Goal: Transaction & Acquisition: Book appointment/travel/reservation

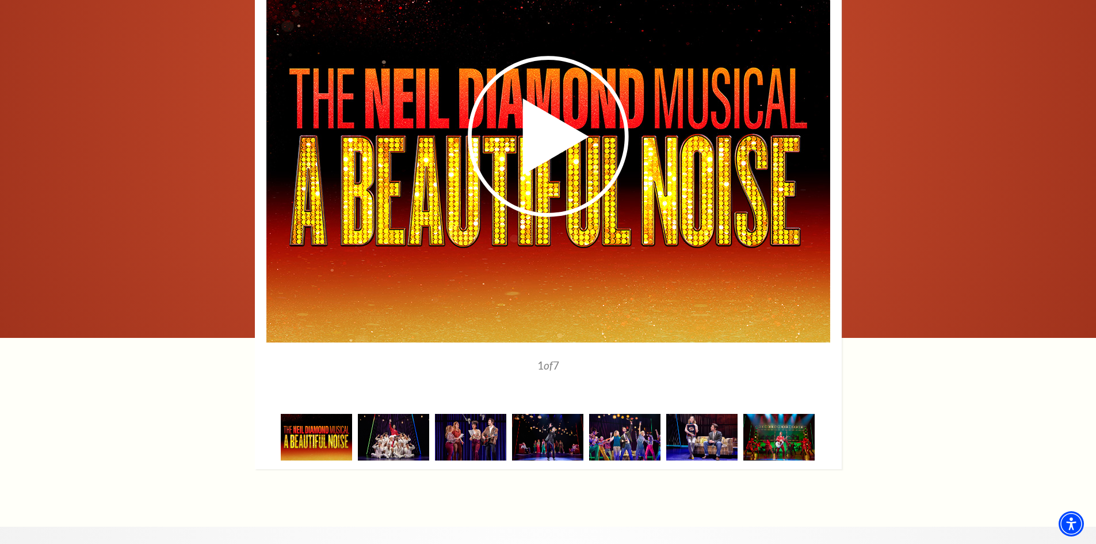
scroll to position [1925, 0]
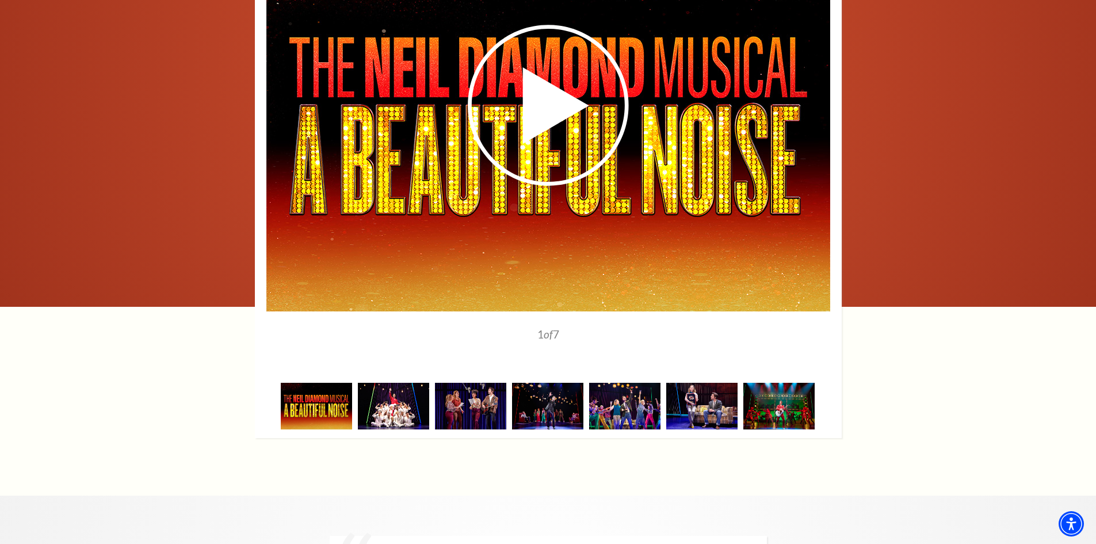
click at [380, 383] on img at bounding box center [393, 406] width 71 height 47
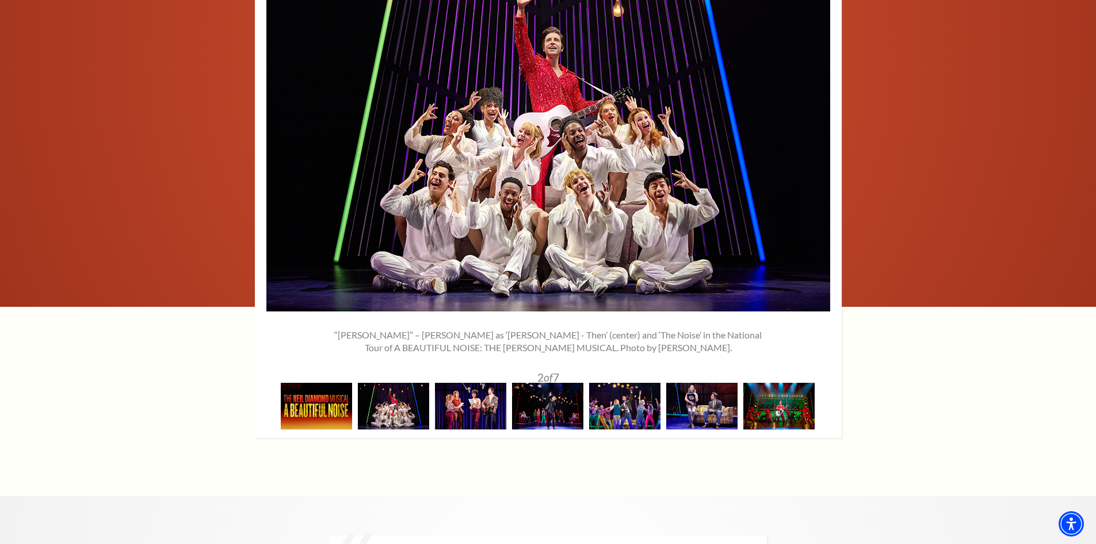
click at [450, 383] on img at bounding box center [470, 406] width 71 height 47
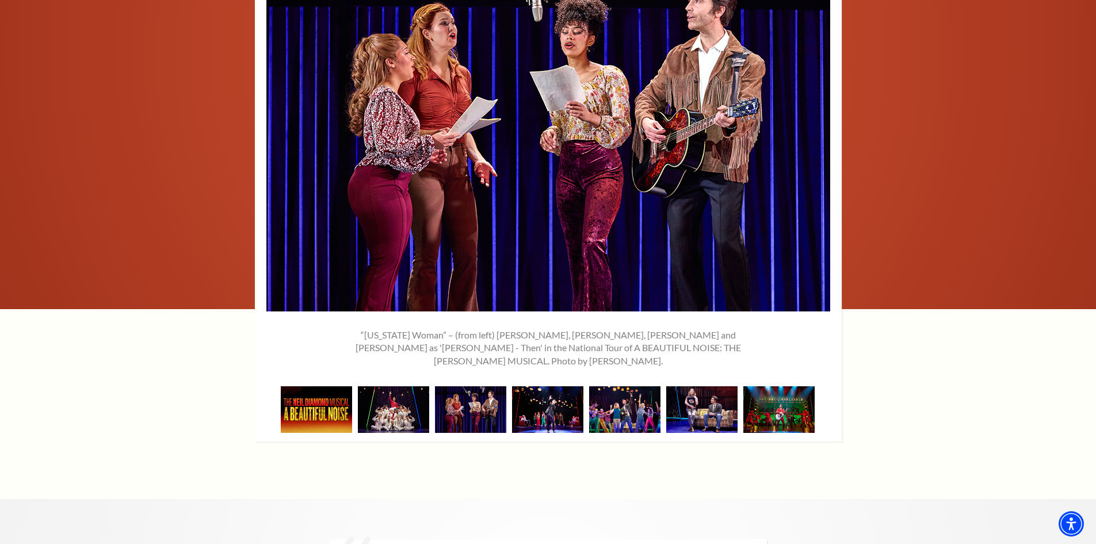
click at [560, 386] on img at bounding box center [547, 409] width 71 height 47
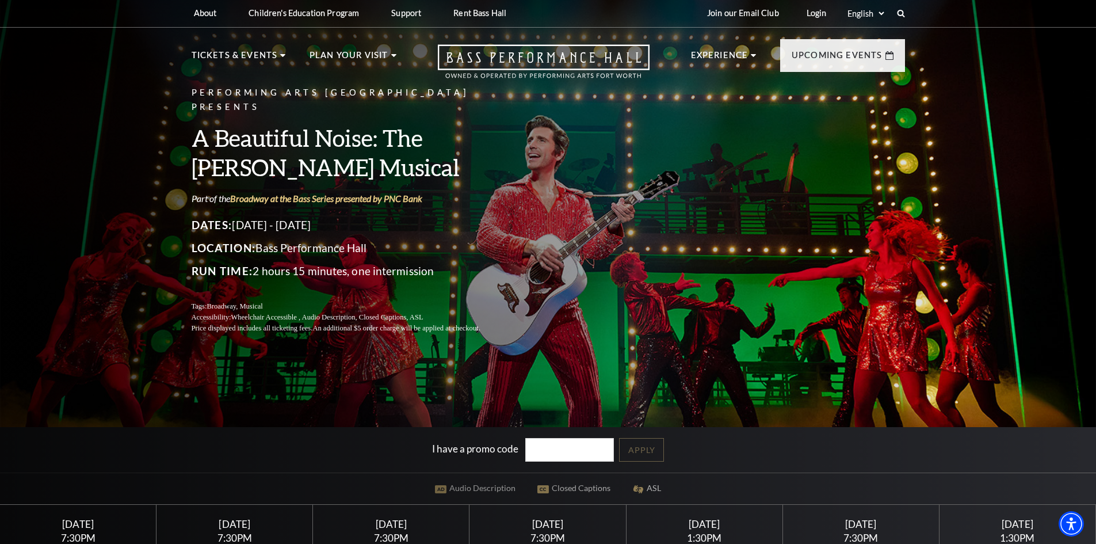
scroll to position [0, 0]
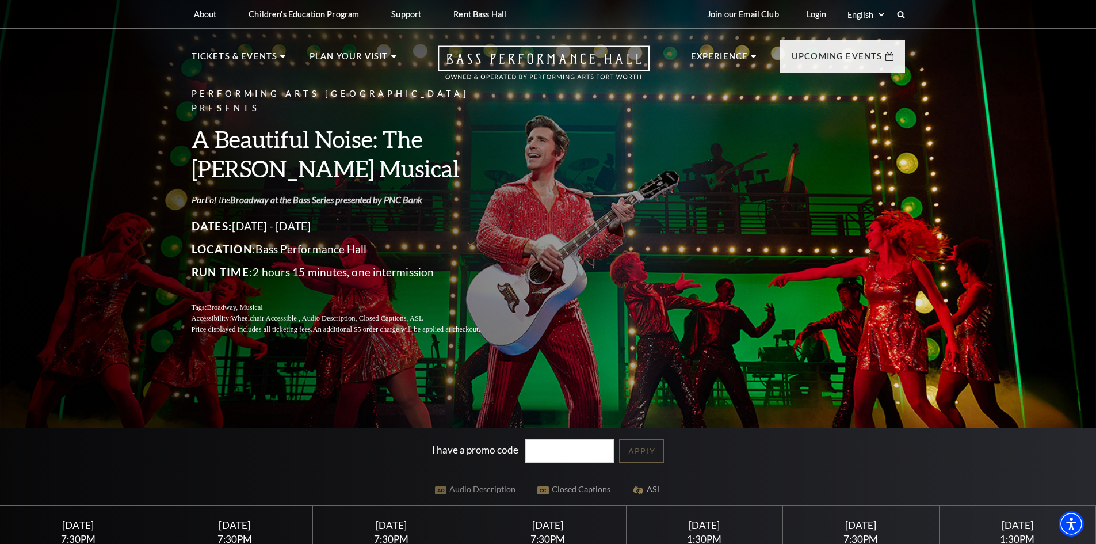
click at [350, 196] on link "Broadway at the Bass Series presented by PNC Bank" at bounding box center [326, 199] width 192 height 11
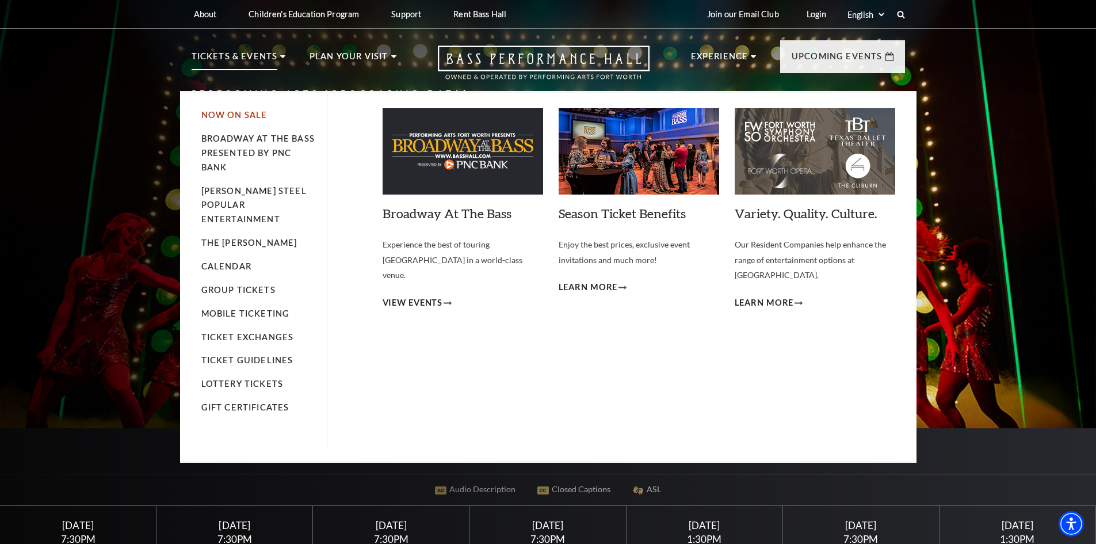
click at [250, 113] on link "Now On Sale" at bounding box center [234, 115] width 66 height 10
